Goal: Task Accomplishment & Management: Use online tool/utility

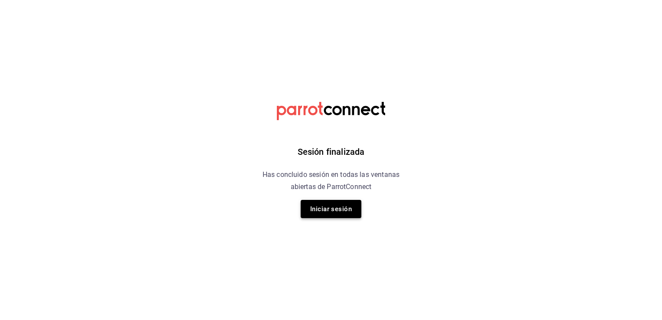
click at [336, 211] on button "Iniciar sesión" at bounding box center [331, 209] width 61 height 18
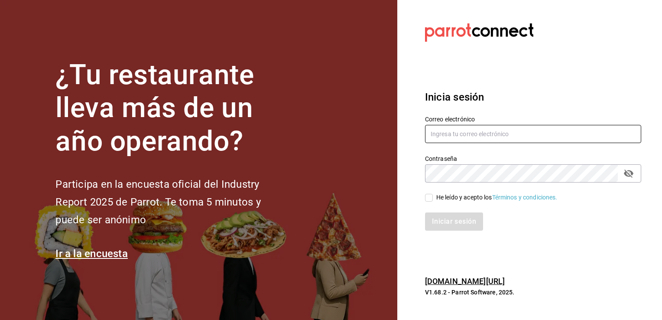
type input "majo.cruzva.icc@hotmail.com"
click at [430, 198] on input "He leído y acepto los Términos y condiciones." at bounding box center [429, 198] width 8 height 8
checkbox input "true"
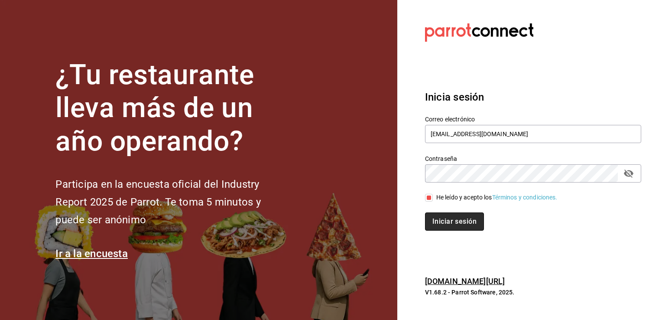
click at [447, 220] on button "Iniciar sesión" at bounding box center [454, 221] width 59 height 18
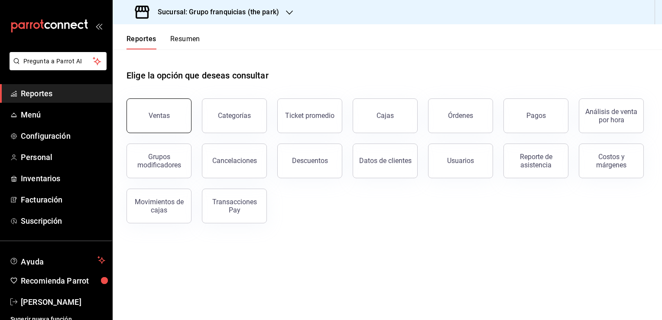
click at [167, 122] on button "Ventas" at bounding box center [159, 115] width 65 height 35
click at [162, 110] on button "Ventas" at bounding box center [159, 115] width 65 height 35
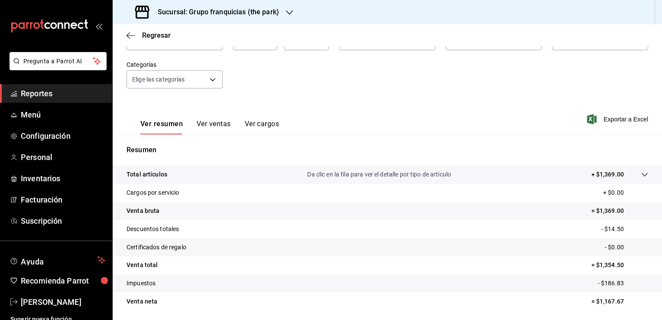
scroll to position [52, 0]
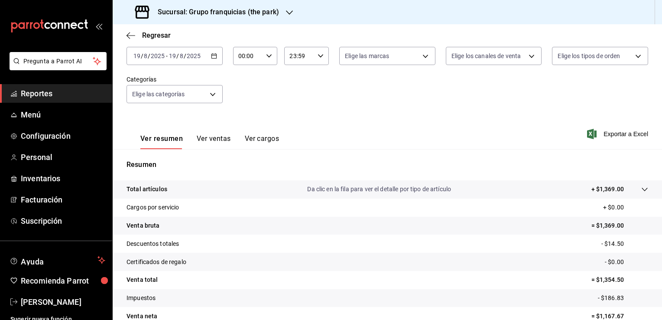
click at [211, 56] on icon "button" at bounding box center [214, 56] width 6 height 6
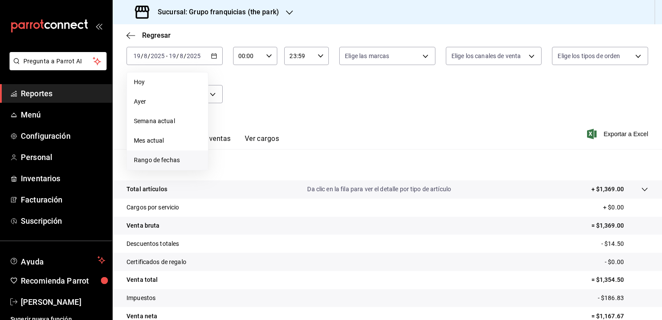
click at [187, 157] on span "Rango de fechas" at bounding box center [167, 160] width 67 height 9
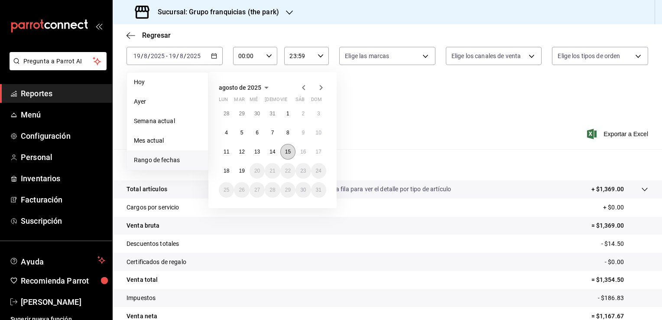
click at [289, 152] on abbr "15" at bounding box center [288, 152] width 6 height 6
click at [288, 153] on abbr "15" at bounding box center [288, 152] width 6 height 6
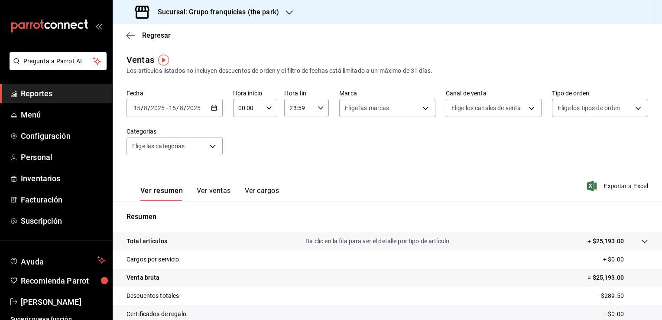
click at [214, 105] on icon "button" at bounding box center [214, 108] width 6 height 6
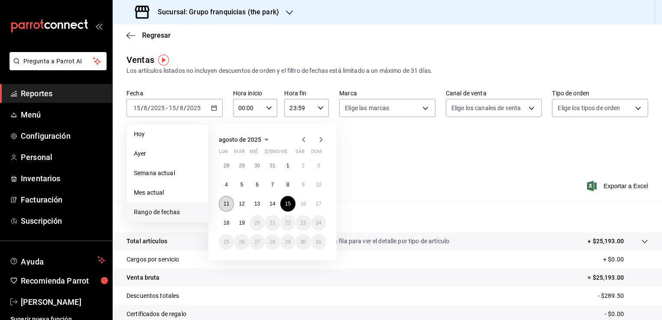
click at [229, 202] on button "11" at bounding box center [226, 204] width 15 height 16
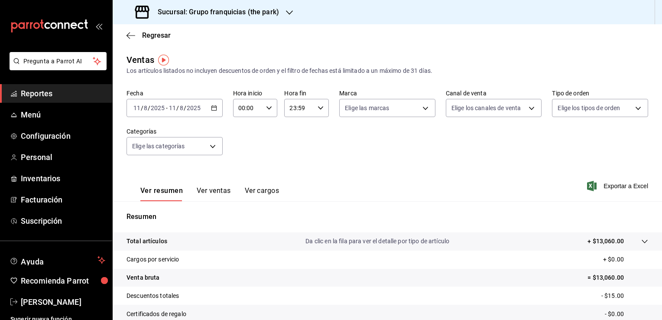
click at [212, 106] on \(Stroke\) "button" at bounding box center [213, 108] width 5 height 5
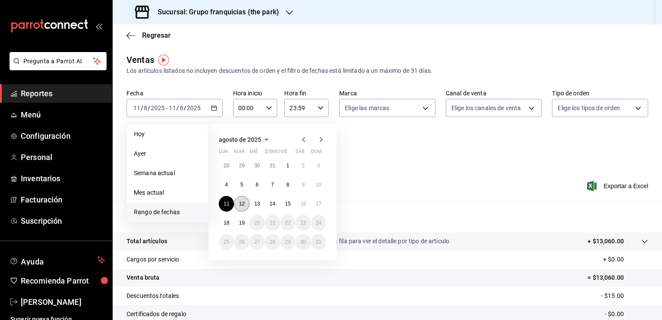
click at [245, 204] on button "12" at bounding box center [241, 204] width 15 height 16
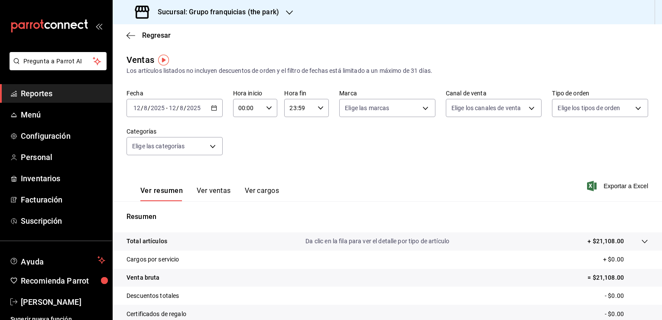
click at [216, 110] on div "[DATE] [DATE] - [DATE] [DATE]" at bounding box center [175, 108] width 96 height 18
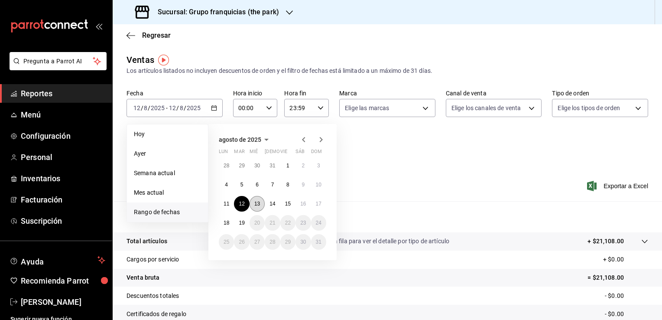
click at [258, 205] on abbr "13" at bounding box center [257, 204] width 6 height 6
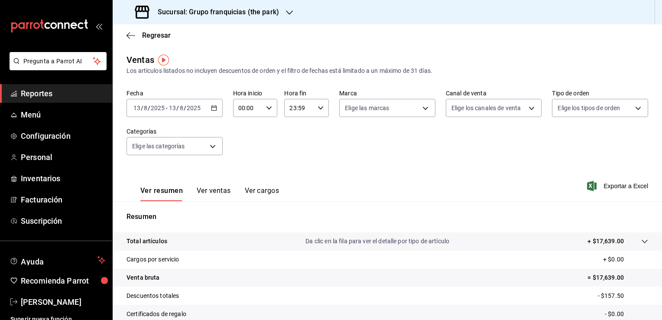
click at [215, 108] on \(Stroke\) "button" at bounding box center [213, 108] width 5 height 5
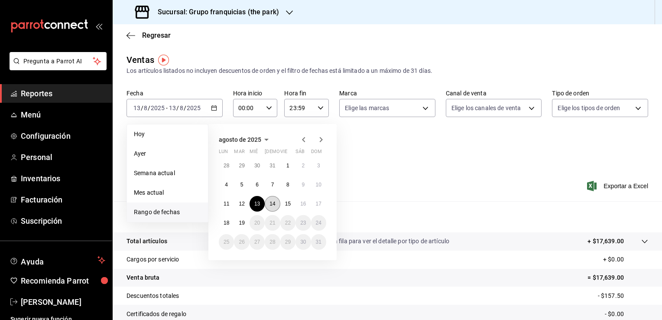
click at [276, 204] on button "14" at bounding box center [272, 204] width 15 height 16
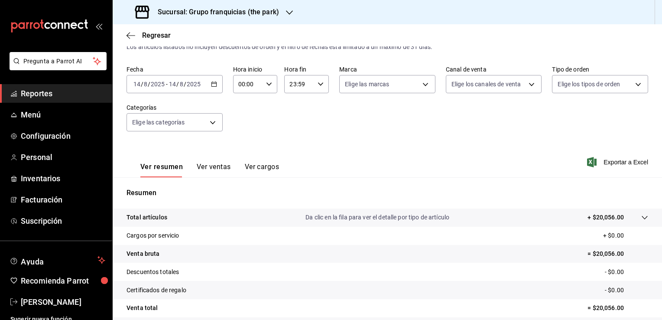
scroll to position [9, 0]
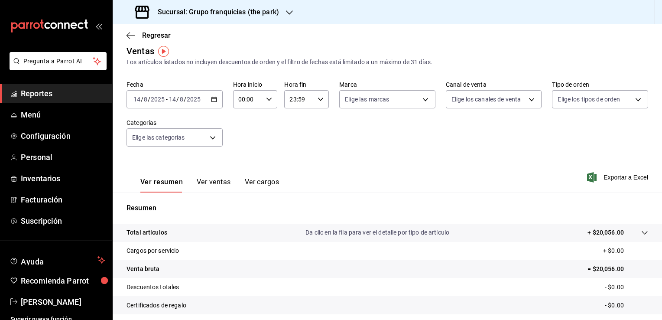
click at [208, 101] on div "[DATE] [DATE] - [DATE] [DATE]" at bounding box center [175, 99] width 96 height 18
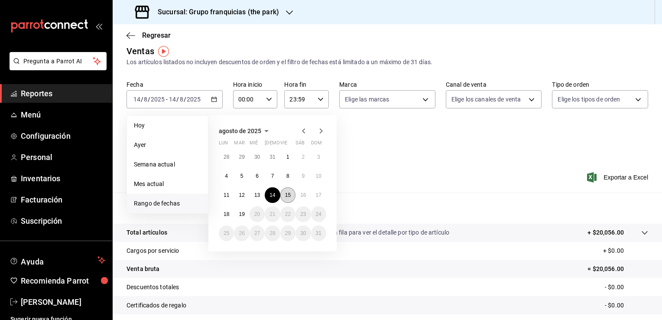
click at [289, 197] on abbr "15" at bounding box center [288, 195] width 6 height 6
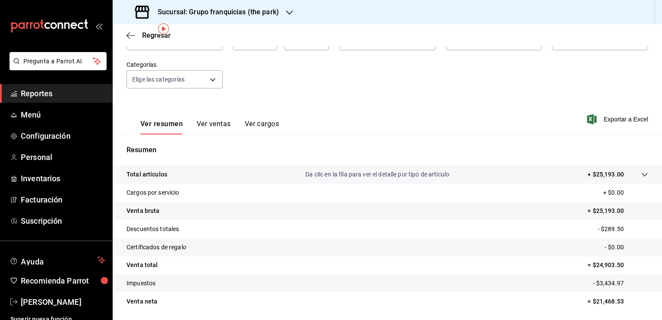
scroll to position [9, 0]
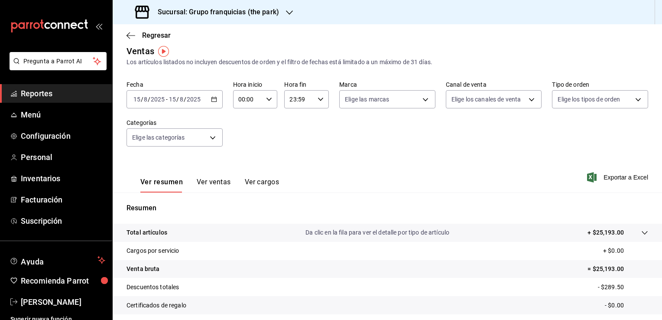
click at [211, 98] on icon "button" at bounding box center [214, 99] width 6 height 6
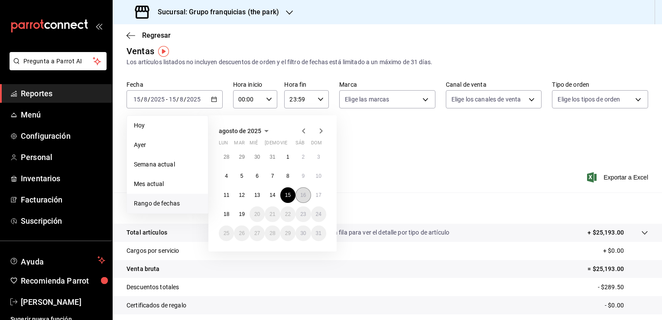
click at [302, 193] on abbr "16" at bounding box center [303, 195] width 6 height 6
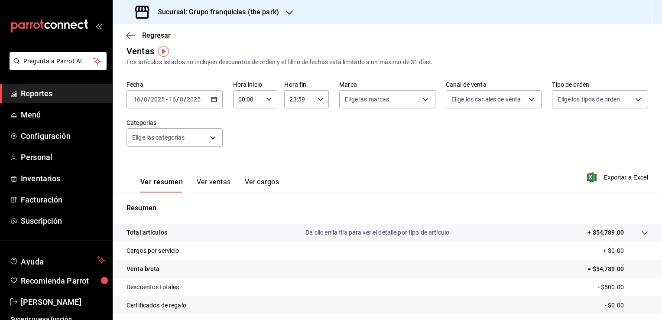
click at [298, 164] on div "Ver resumen Ver ventas Ver cargos Exportar a Excel" at bounding box center [387, 175] width 549 height 36
